Goal: Task Accomplishment & Management: Complete application form

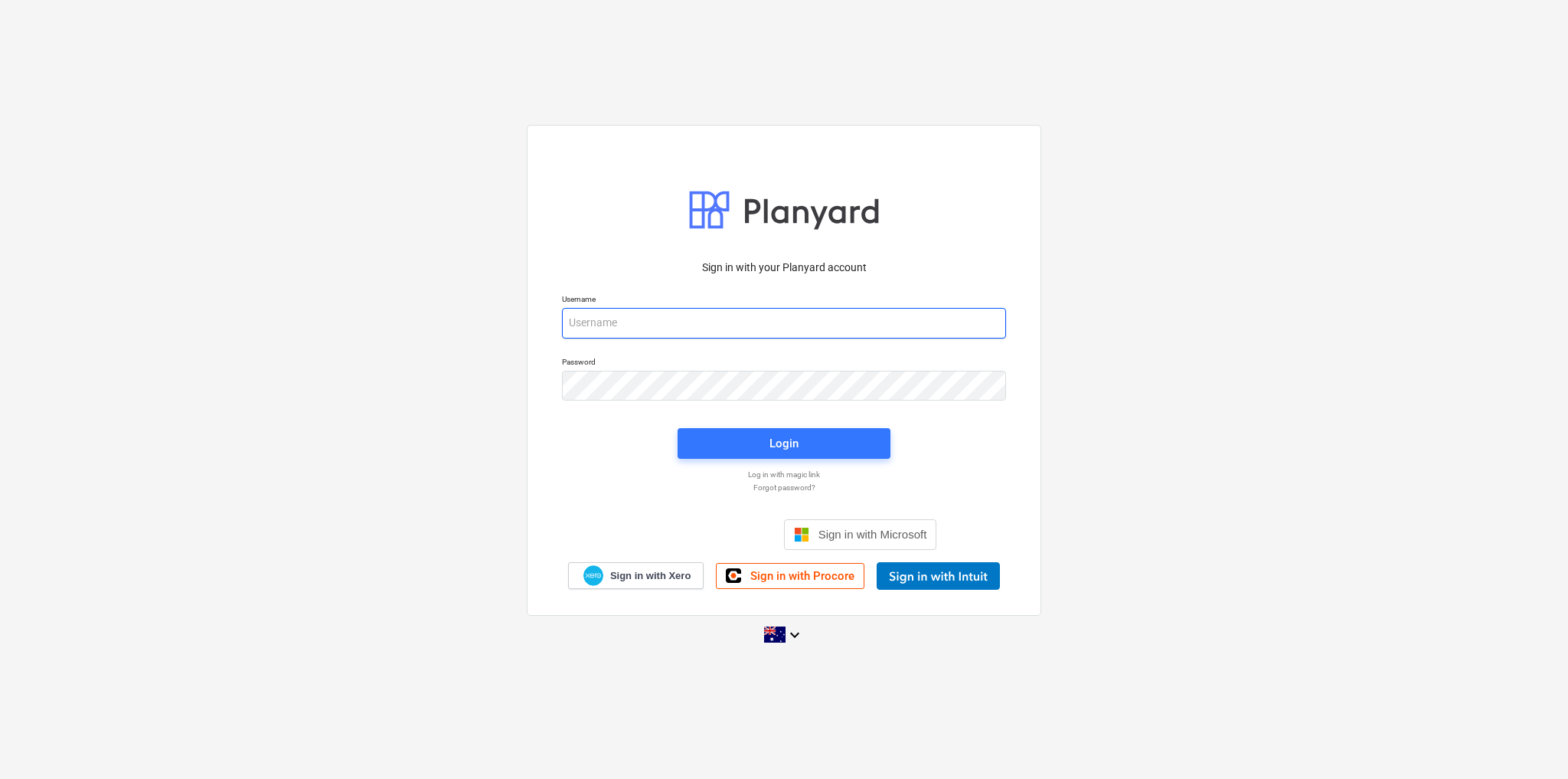
click at [637, 329] on input "email" at bounding box center [784, 323] width 444 height 30
type input "[PERSON_NAME][EMAIL_ADDRESS][DOMAIN_NAME]"
click at [811, 439] on span "Login" at bounding box center [784, 443] width 176 height 20
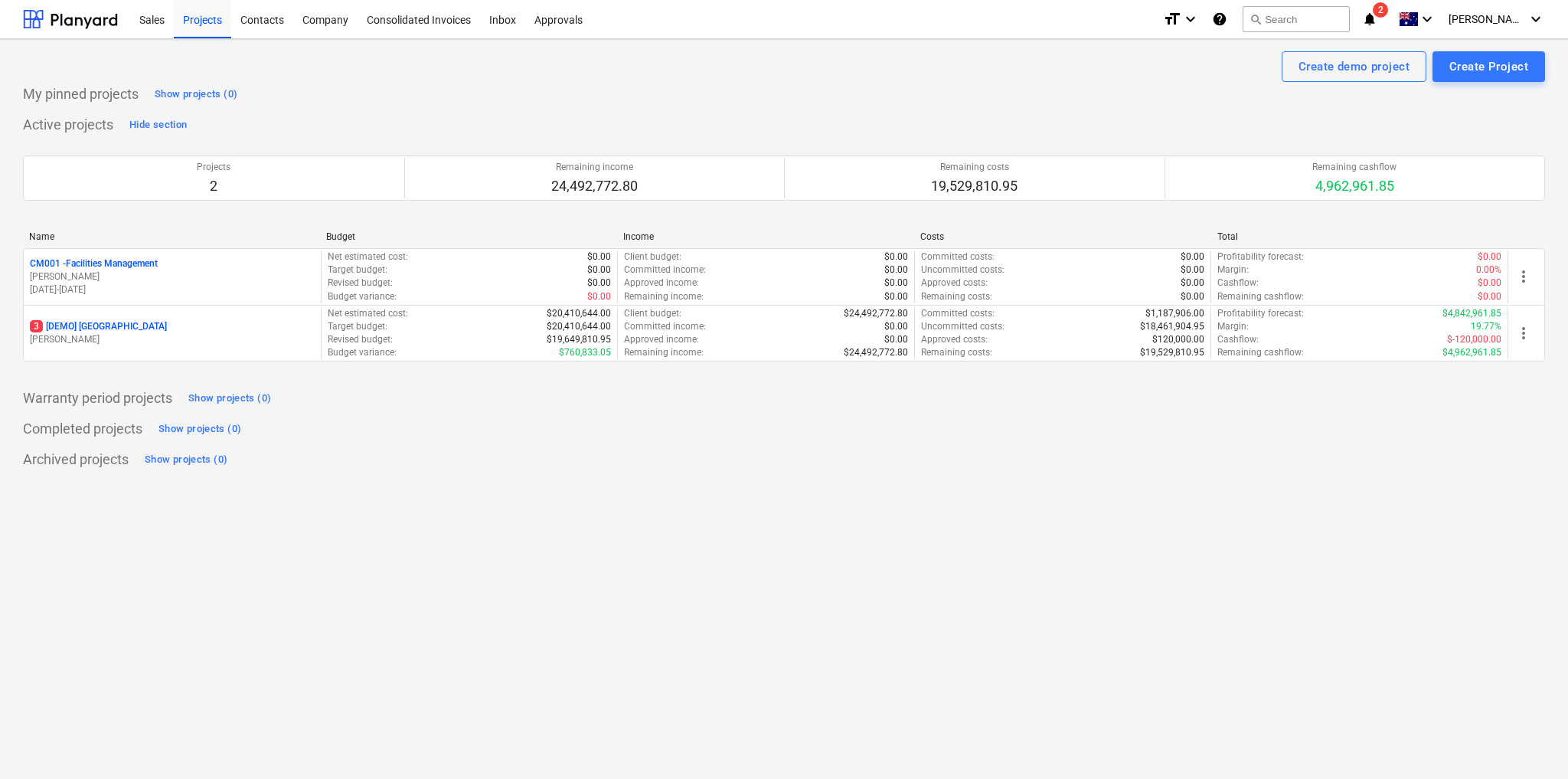
click at [652, 451] on div "Archived projects Show projects (0)" at bounding box center [784, 459] width 1522 height 25
click at [149, 19] on div "Sales" at bounding box center [152, 18] width 43 height 39
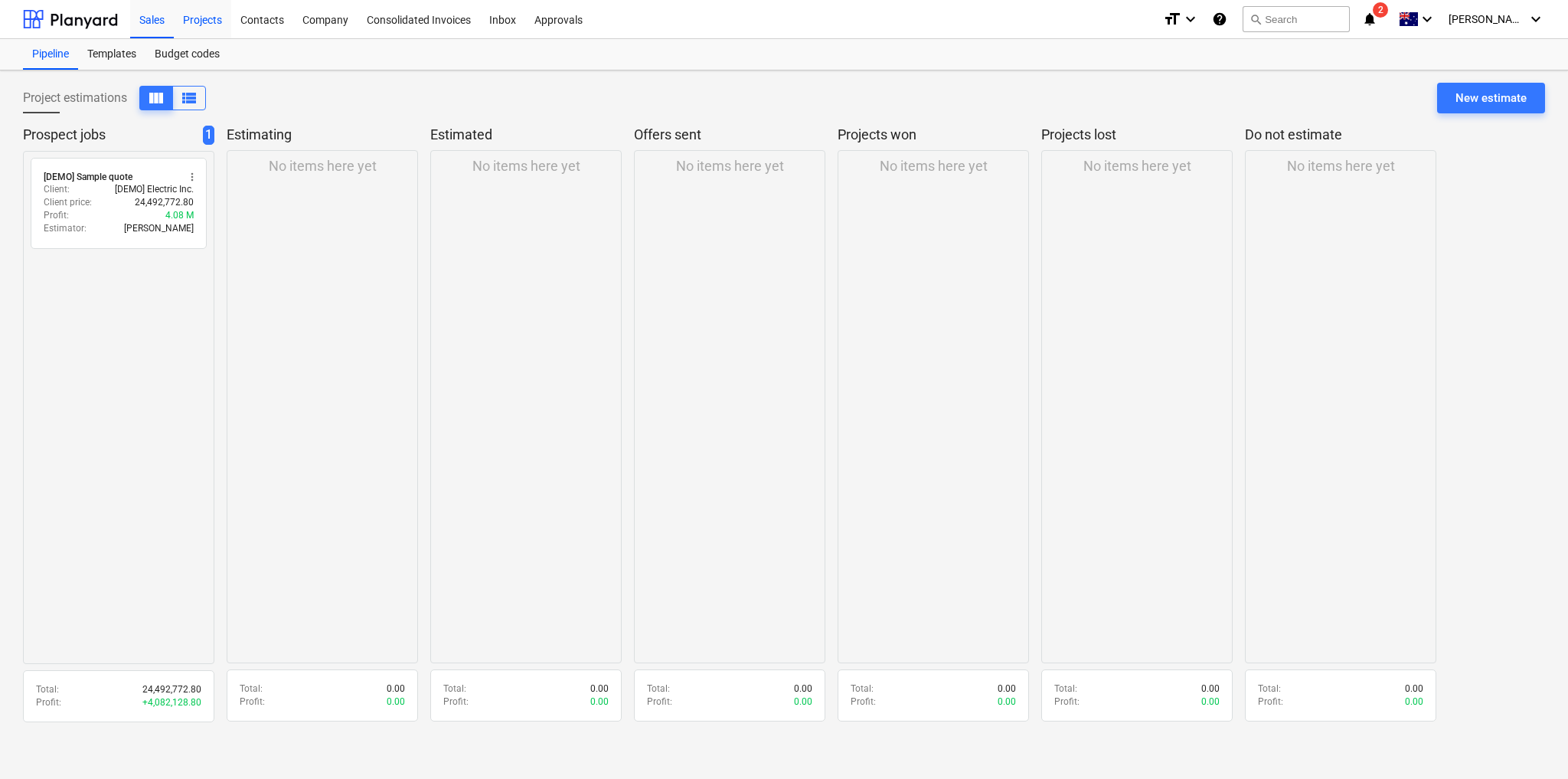
click at [213, 19] on div "Projects" at bounding box center [202, 18] width 58 height 39
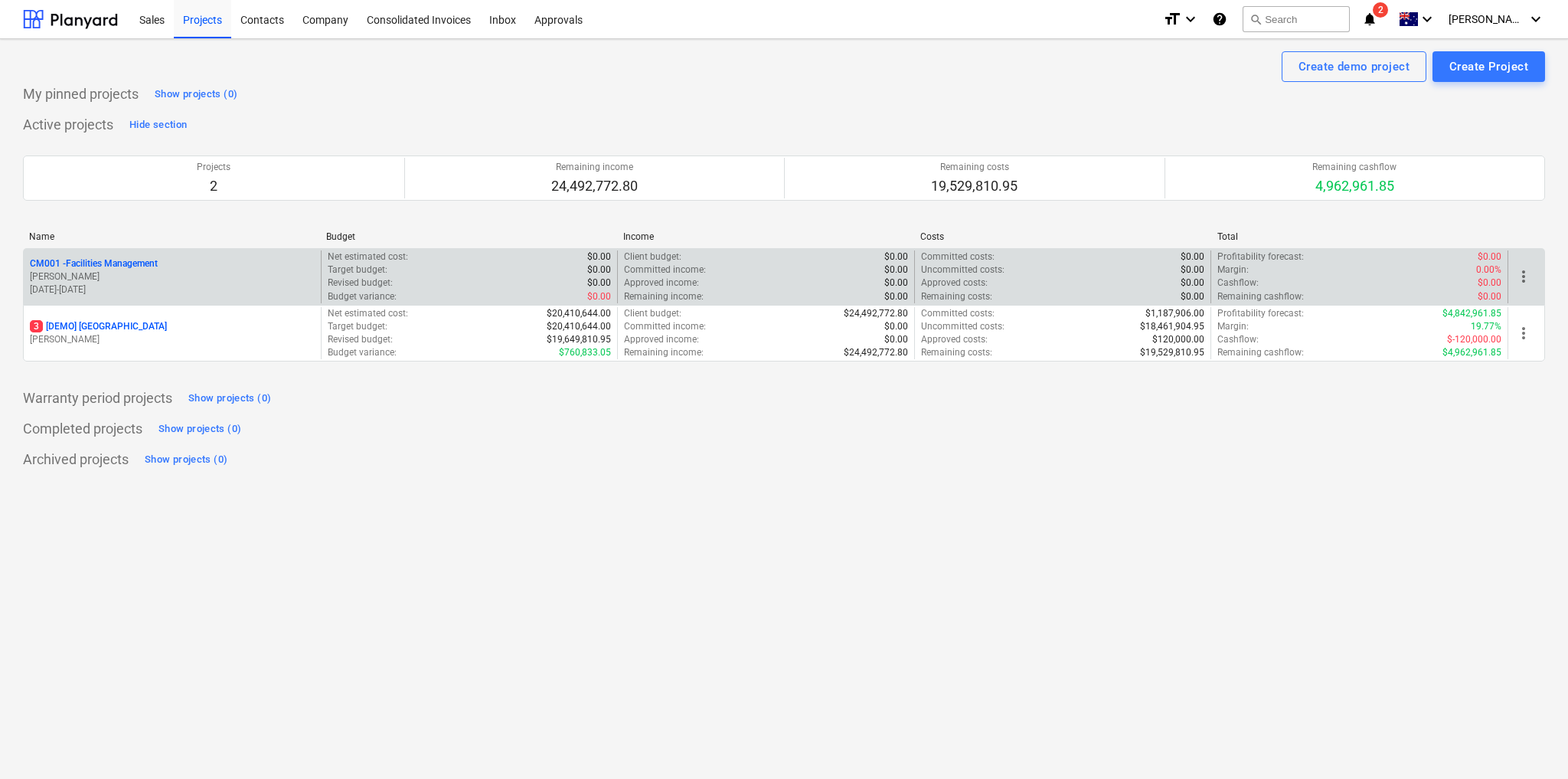
click at [226, 265] on div "CM001 - Facilities Management" at bounding box center [173, 264] width 285 height 13
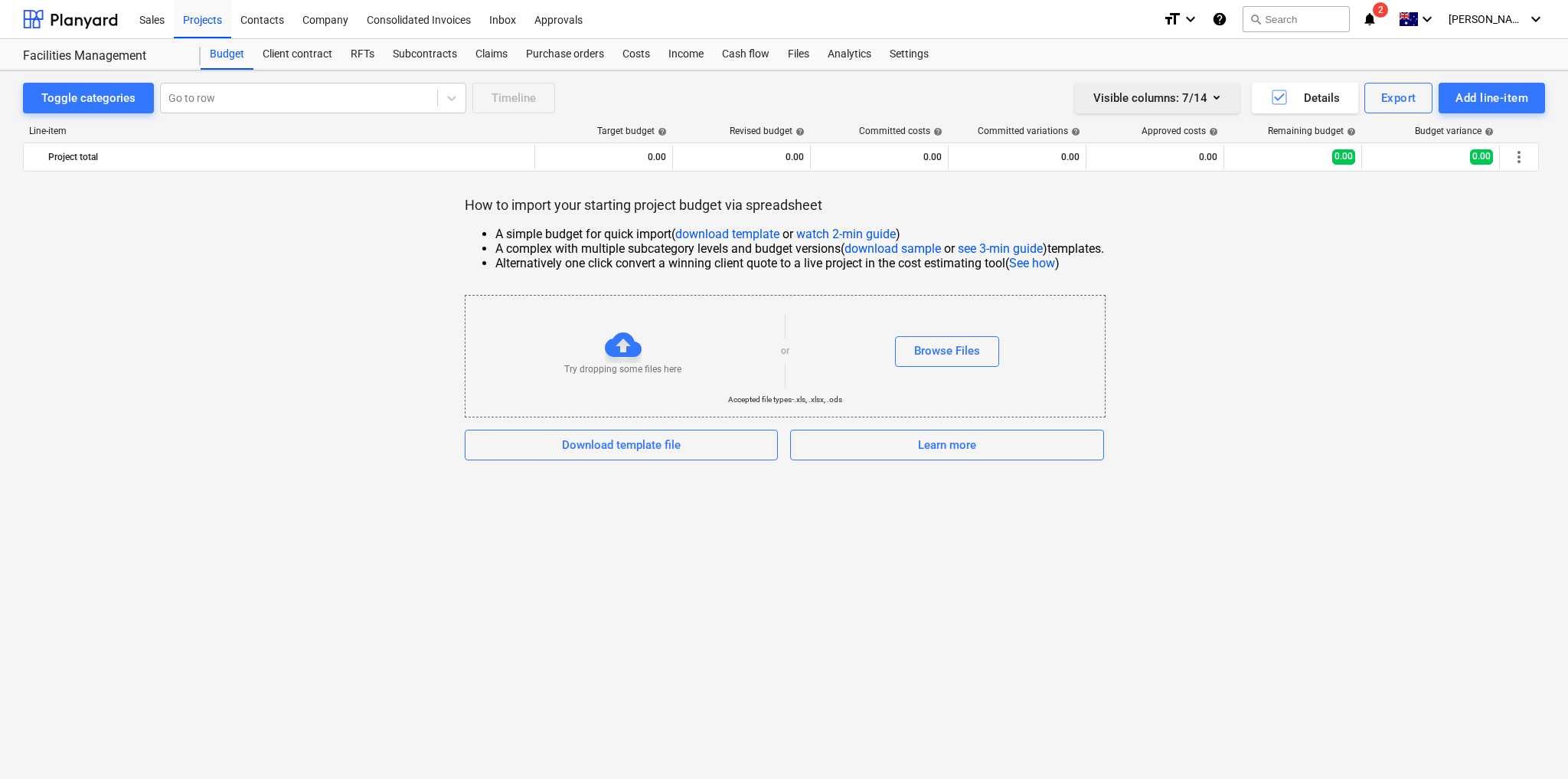
click at [1216, 99] on icon "button" at bounding box center [1216, 96] width 18 height 18
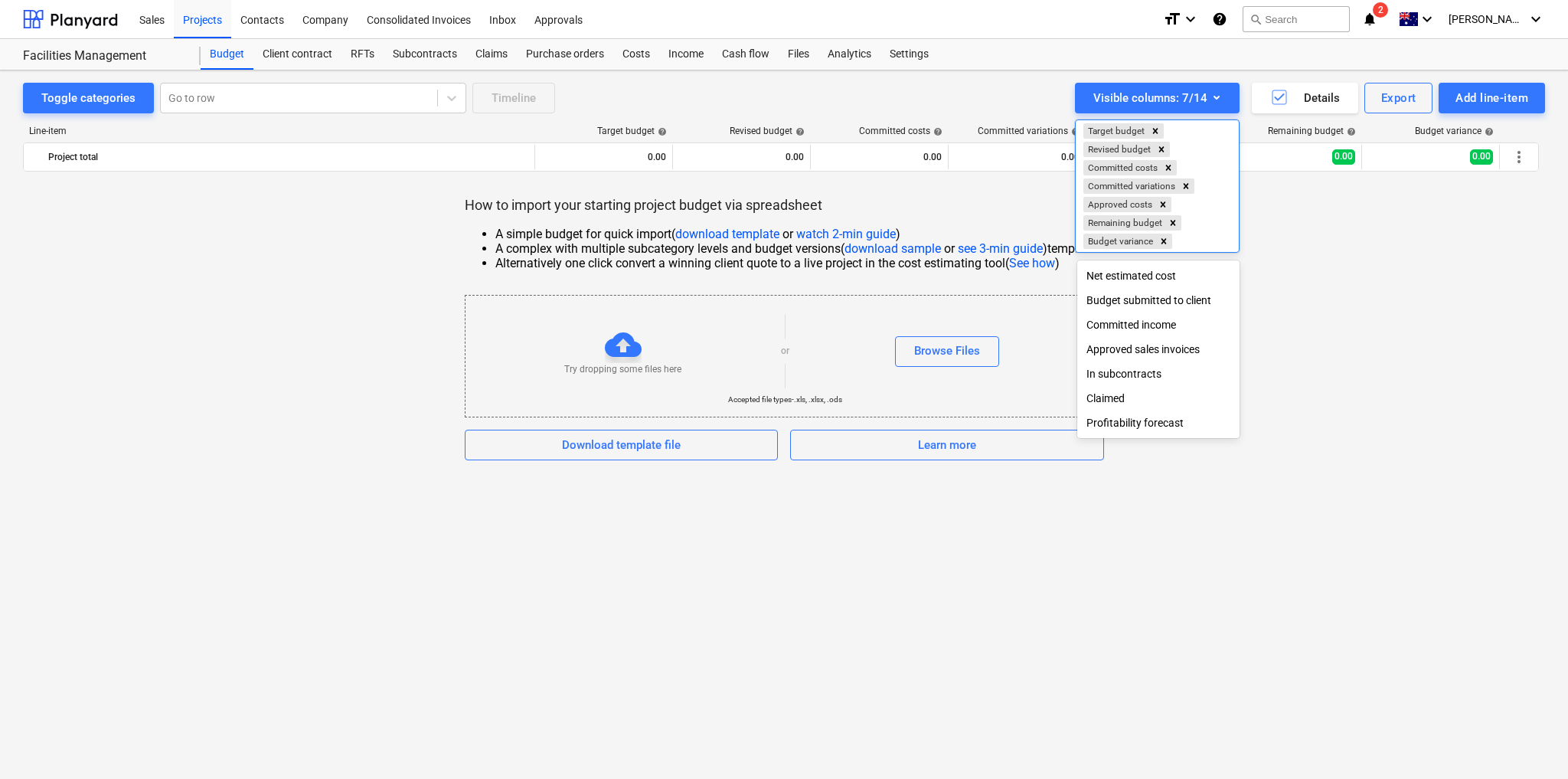
click at [1395, 316] on div at bounding box center [784, 390] width 1568 height 779
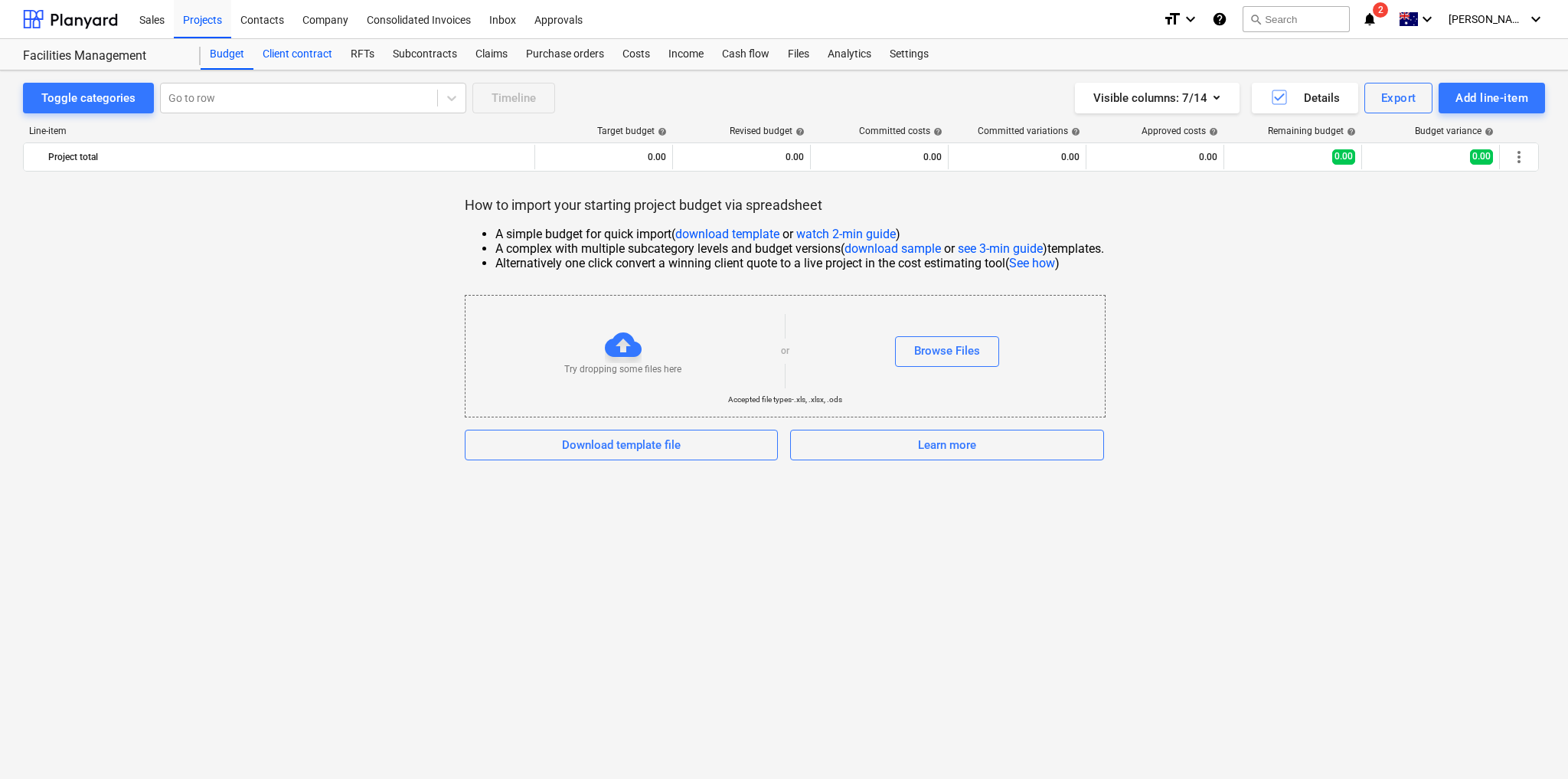
click at [322, 47] on div "Client contract" at bounding box center [297, 54] width 88 height 30
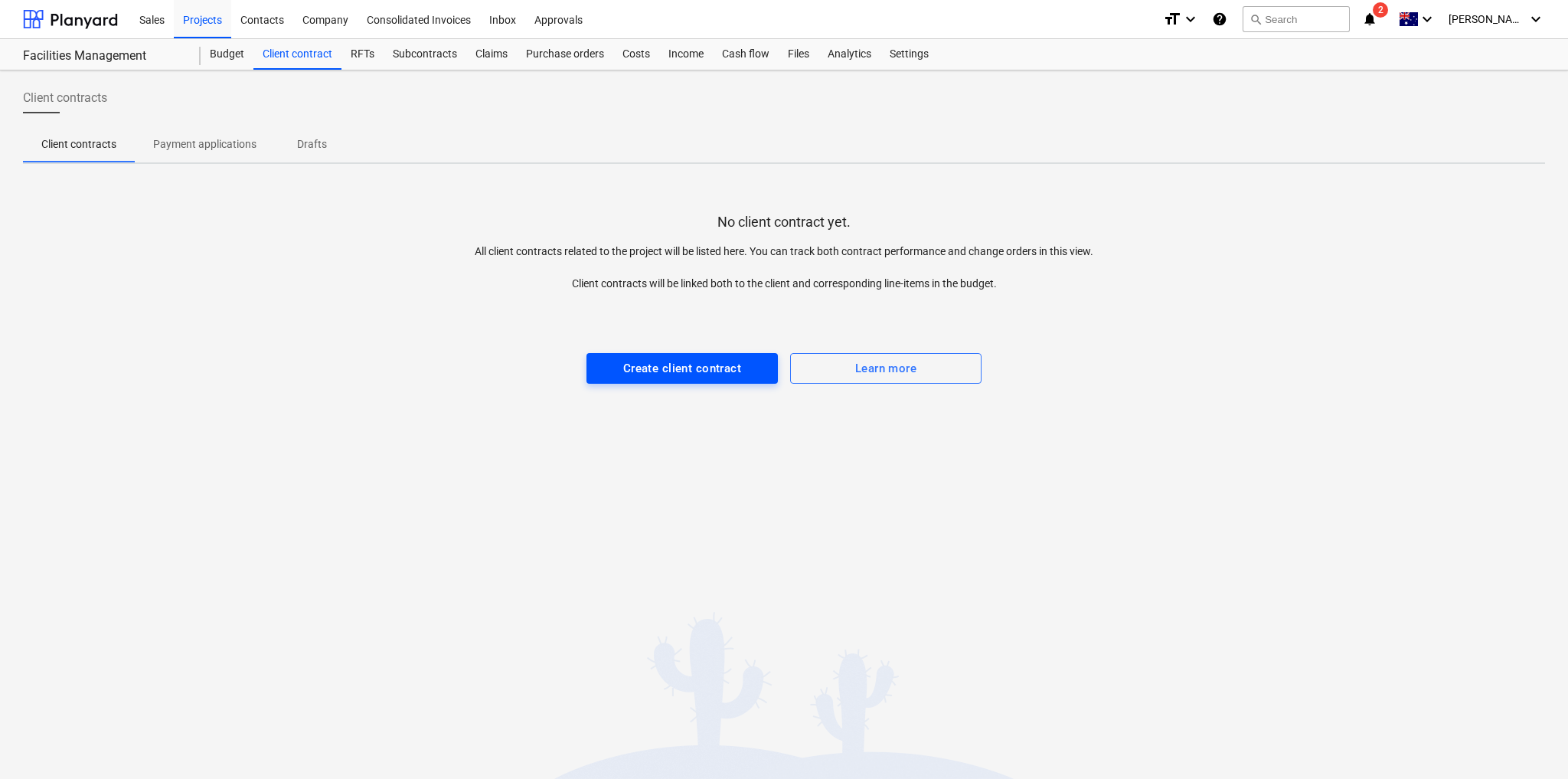
click at [695, 373] on div "Create client contract" at bounding box center [682, 368] width 118 height 20
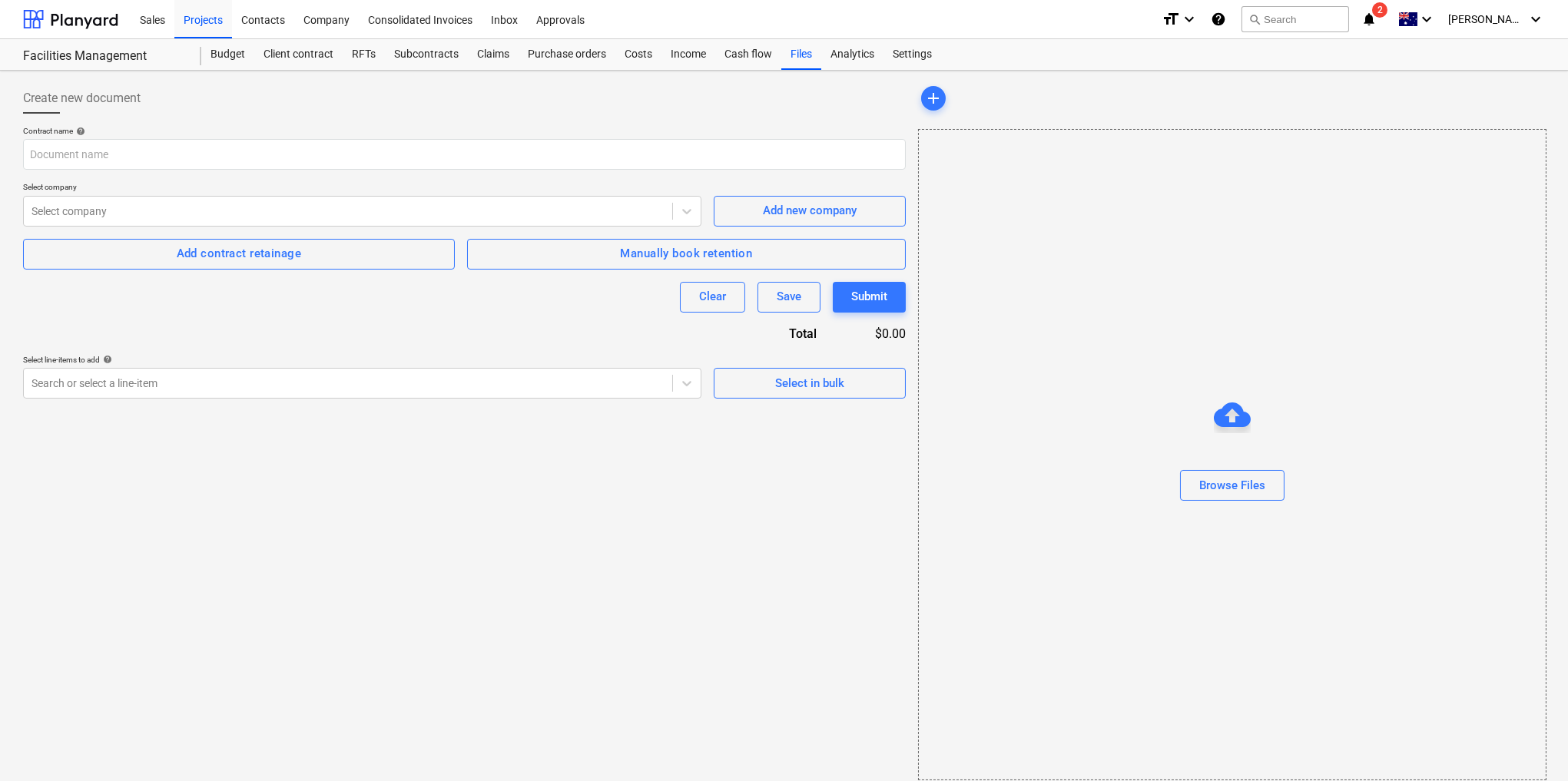
click at [771, 490] on div "Create new document Contract name help Select company Select company Add new co…" at bounding box center [464, 431] width 895 height 709
click at [228, 54] on div "Budget" at bounding box center [228, 54] width 53 height 30
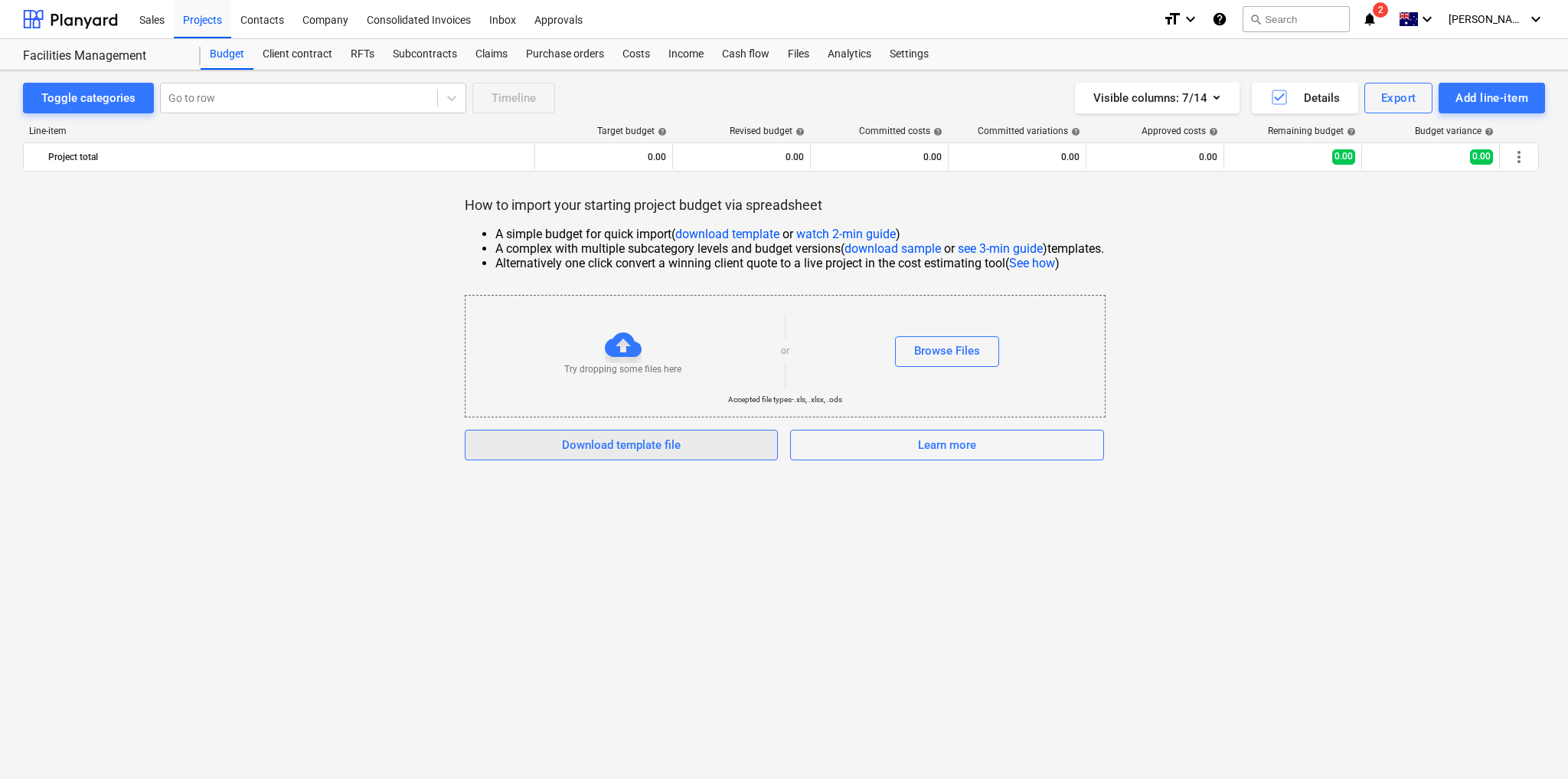
click at [646, 453] on div "Download template file" at bounding box center [621, 444] width 119 height 20
